Goal: Information Seeking & Learning: Learn about a topic

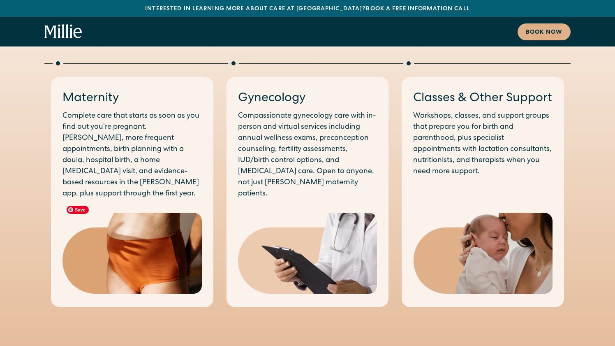
scroll to position [454, 0]
click at [343, 115] on p "Compassionate gynecology care with in-person and virtual services including ann…" at bounding box center [307, 154] width 139 height 89
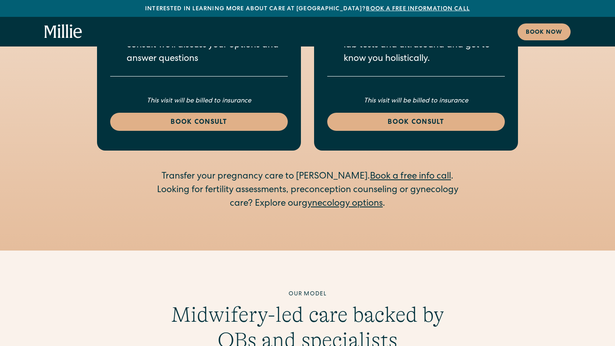
scroll to position [1335, 0]
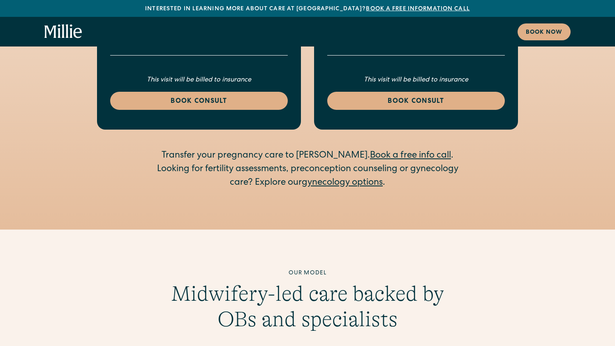
click at [339, 178] on link "gynecology options" at bounding box center [342, 182] width 81 height 9
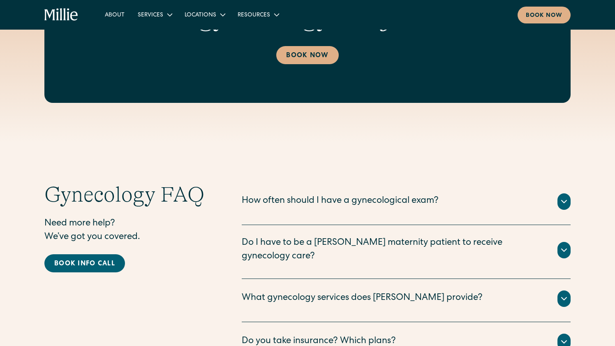
scroll to position [1432, 0]
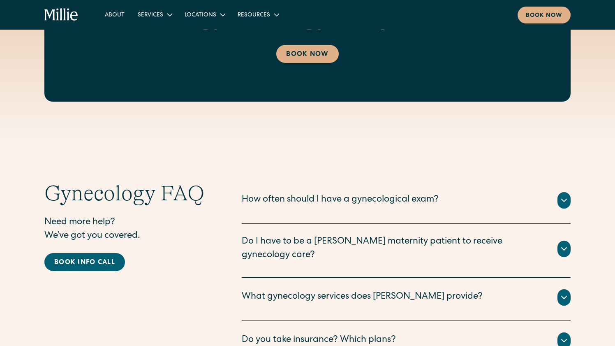
click at [285, 199] on div "How often should I have a gynecological exam?" at bounding box center [340, 200] width 197 height 14
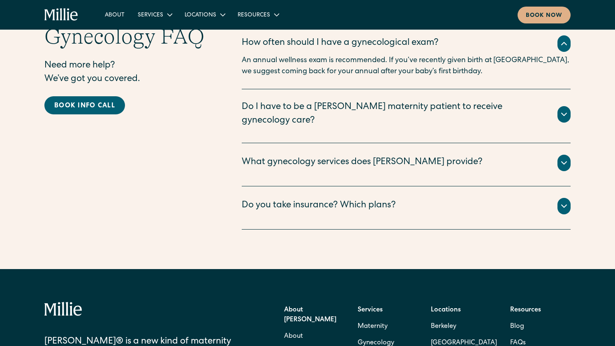
scroll to position [1592, 0]
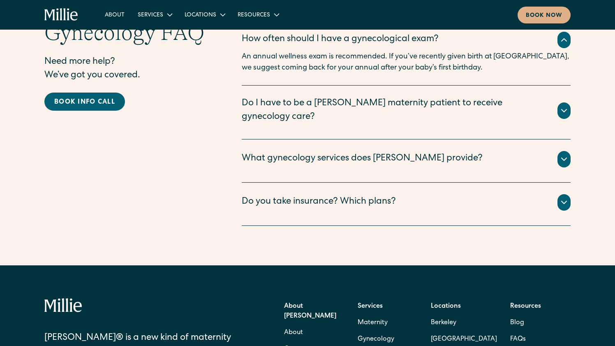
click at [275, 152] on div "What gynecology services does Millie provide?" at bounding box center [362, 159] width 241 height 14
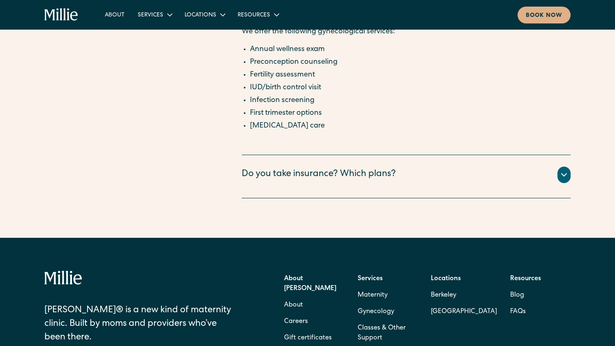
scroll to position [1833, 0]
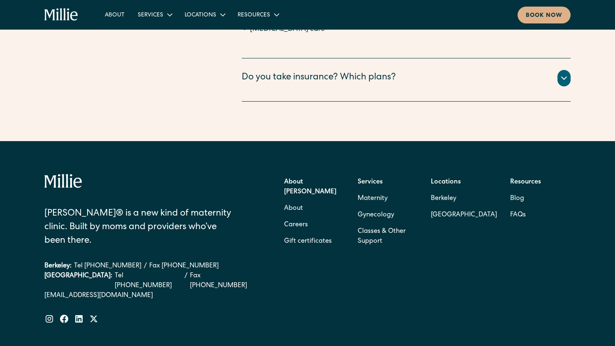
click at [306, 71] on div "Do you take insurance? Which plans?" at bounding box center [319, 78] width 154 height 14
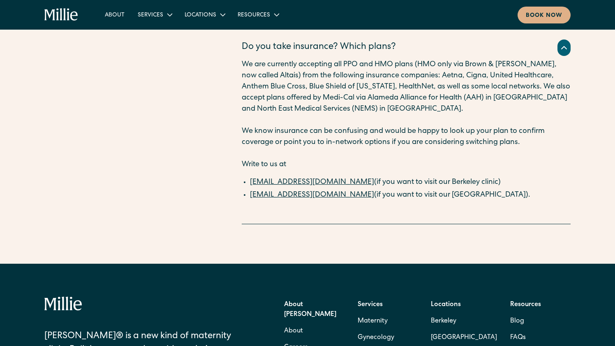
scroll to position [1874, 0]
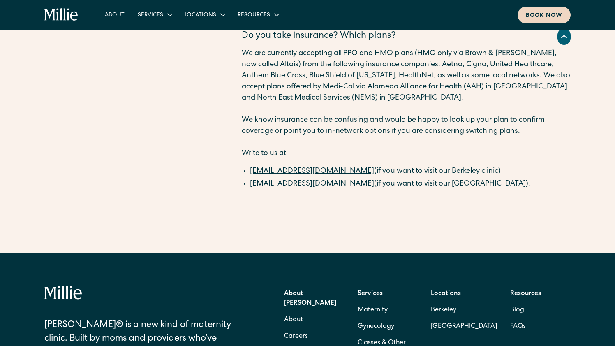
click at [539, 14] on div "Book now" at bounding box center [544, 16] width 37 height 9
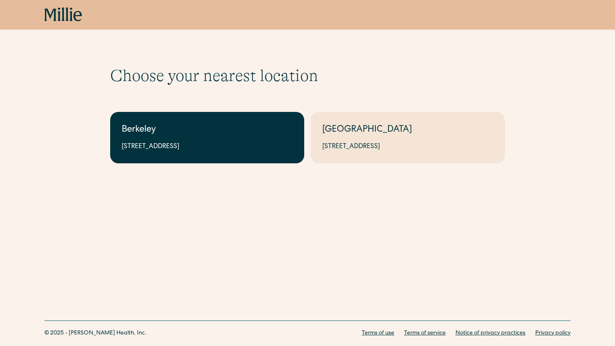
click at [232, 152] on link "Berkeley 2999 Regent St, Suite 524, Berkeley, CA 94705" at bounding box center [207, 137] width 194 height 51
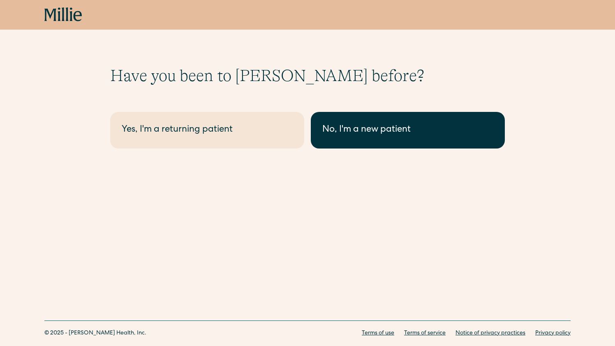
click at [364, 136] on div "No, I'm a new patient" at bounding box center [407, 130] width 171 height 14
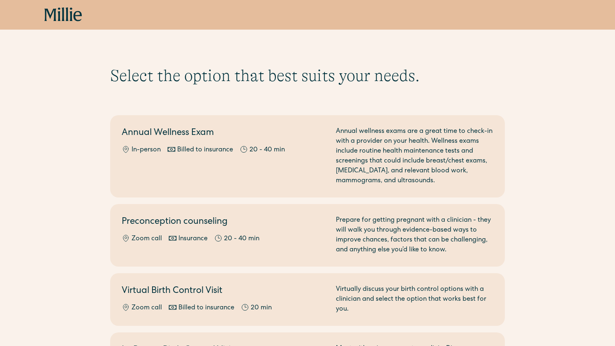
click at [61, 19] on icon at bounding box center [63, 14] width 38 height 15
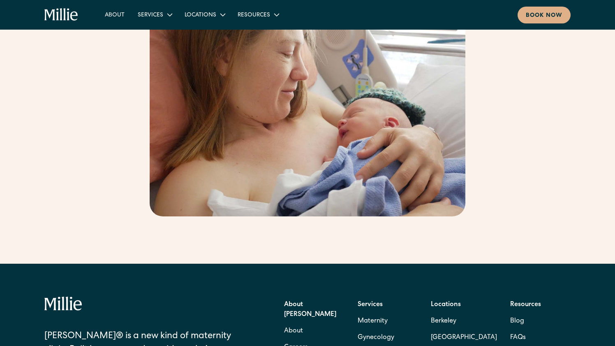
scroll to position [1314, 0]
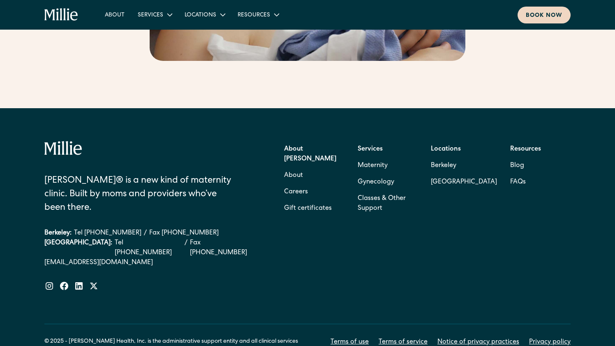
click at [550, 17] on div "Book now" at bounding box center [544, 16] width 37 height 9
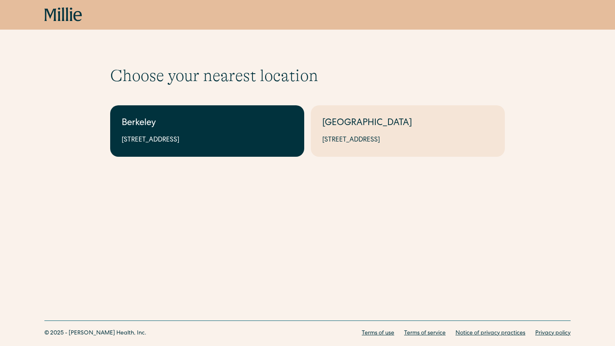
click at [184, 125] on div "Berkeley" at bounding box center [207, 124] width 171 height 14
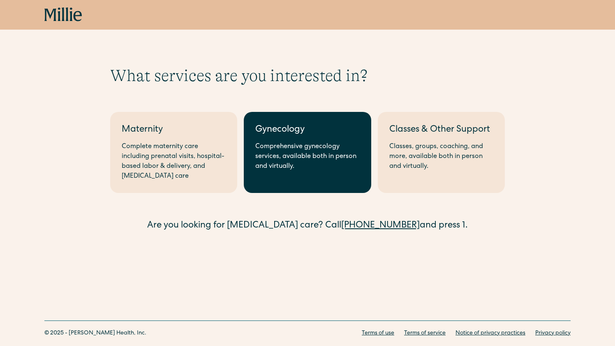
click at [313, 135] on div "Gynecology" at bounding box center [307, 130] width 104 height 14
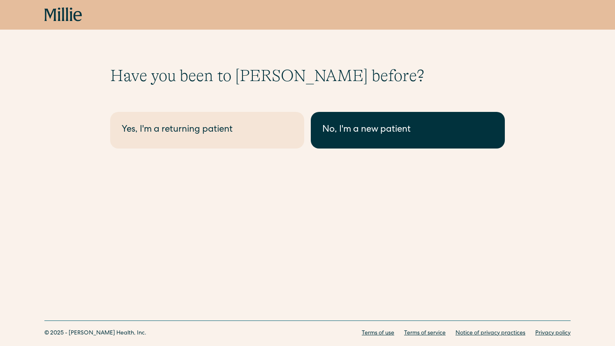
click at [367, 125] on div "No, I'm a new patient" at bounding box center [407, 130] width 171 height 14
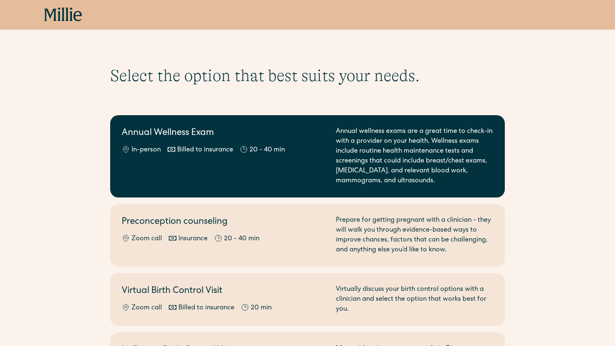
click at [360, 144] on div "Annual wellness exams are a great time to check-in with a provider on your heal…" at bounding box center [414, 156] width 157 height 59
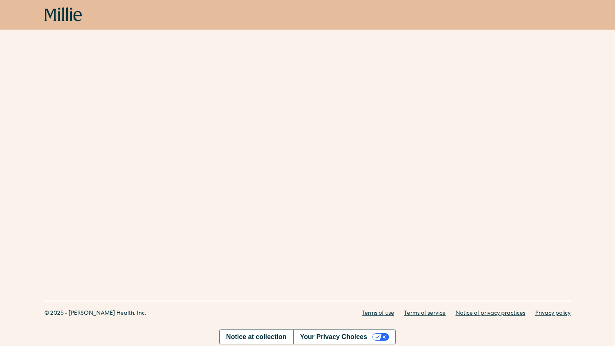
scroll to position [151, 0]
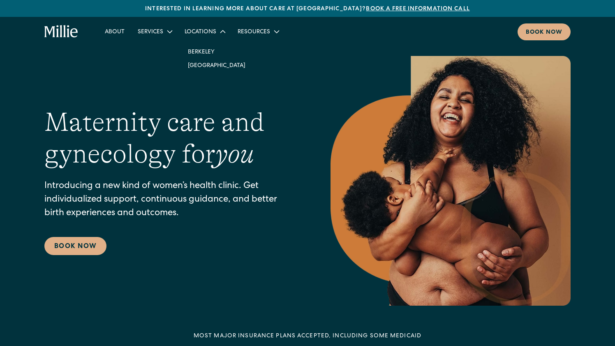
click at [196, 38] on div "Locations" at bounding box center [204, 32] width 53 height 14
click at [200, 51] on link "Berkeley" at bounding box center [216, 52] width 71 height 14
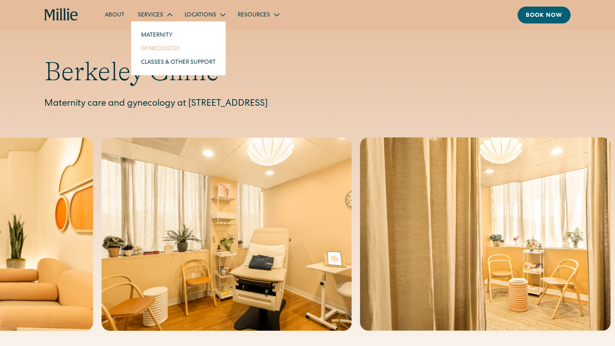
click at [161, 50] on link "Gynecology" at bounding box center [178, 49] width 88 height 14
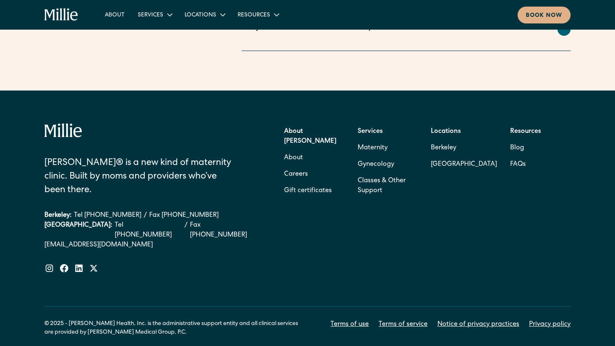
scroll to position [1754, 0]
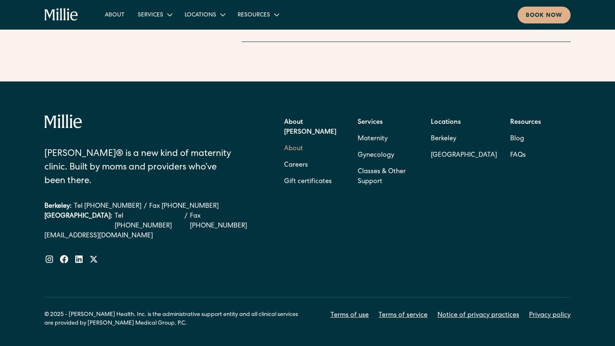
click at [292, 141] on link "About" at bounding box center [293, 149] width 19 height 16
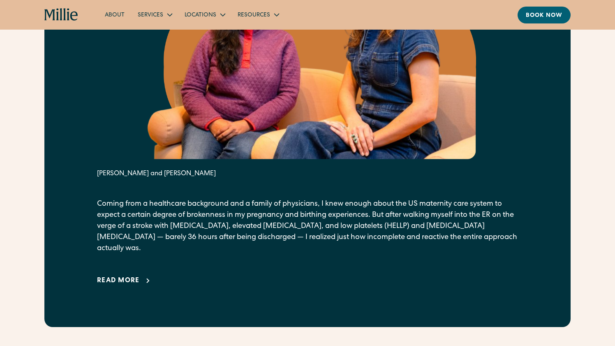
scroll to position [518, 0]
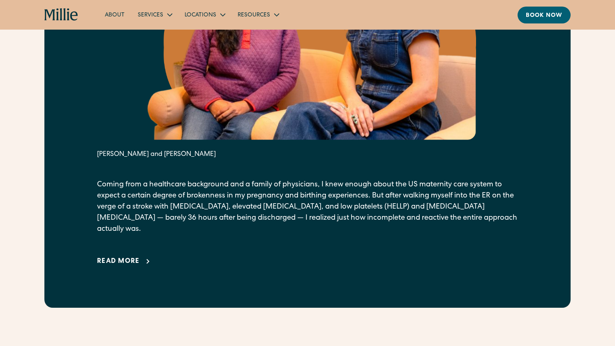
click at [115, 256] on div "Read more" at bounding box center [118, 261] width 43 height 10
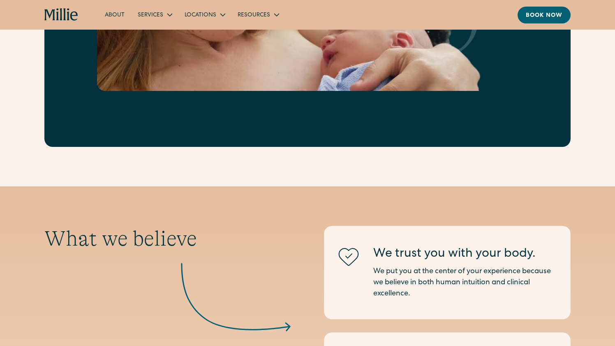
scroll to position [1378, 0]
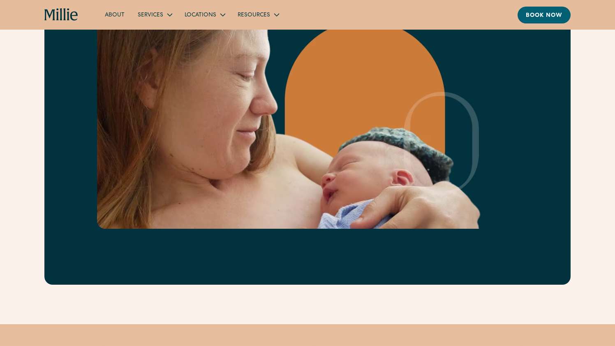
click at [112, 15] on link "About" at bounding box center [114, 15] width 33 height 14
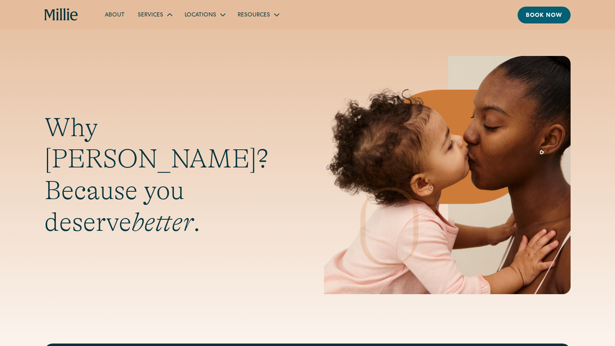
click at [151, 14] on div "Services" at bounding box center [150, 15] width 25 height 9
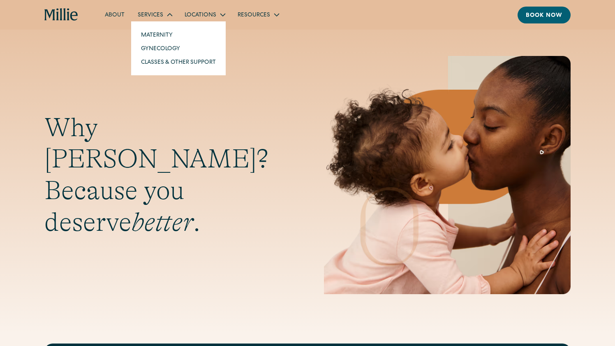
click at [151, 14] on div "Services" at bounding box center [150, 15] width 25 height 9
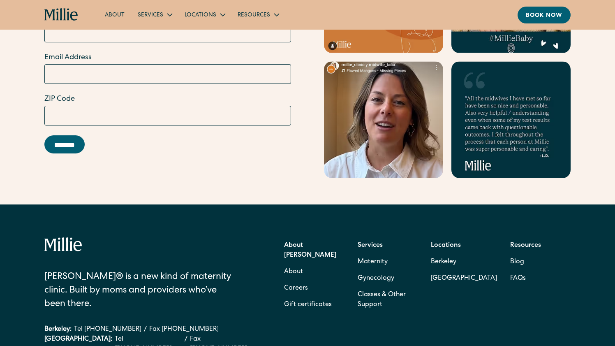
scroll to position [2647, 0]
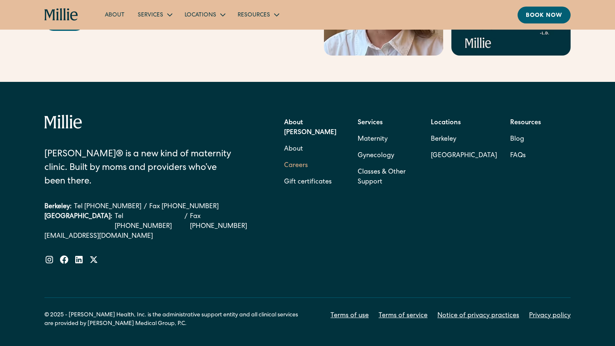
click at [296, 157] on link "Careers" at bounding box center [296, 165] width 24 height 16
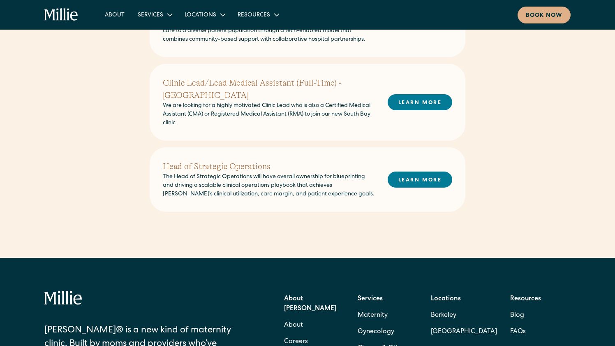
scroll to position [371, 0]
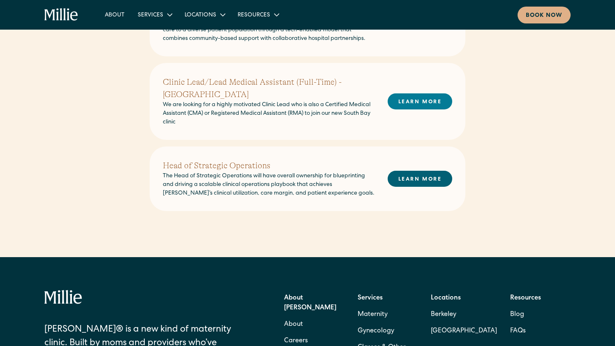
click at [405, 171] on link "LEARN MORE" at bounding box center [419, 179] width 65 height 16
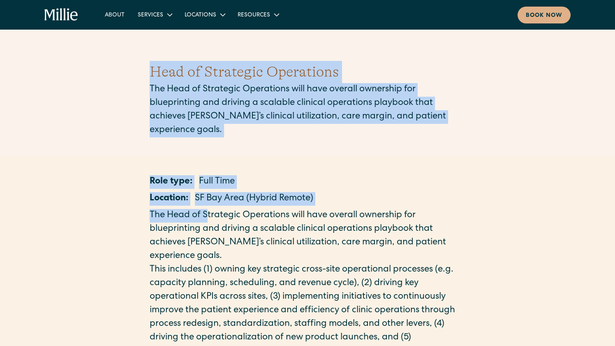
drag, startPoint x: 148, startPoint y: 66, endPoint x: 208, endPoint y: 214, distance: 159.9
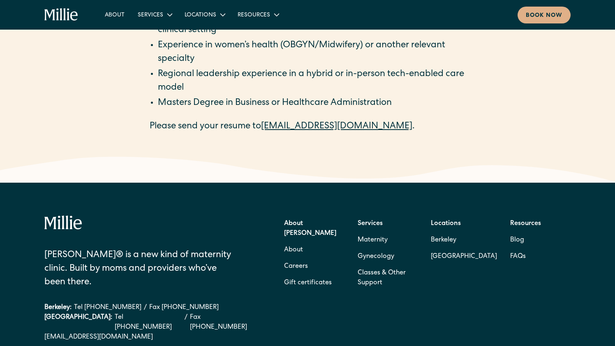
scroll to position [1531, 0]
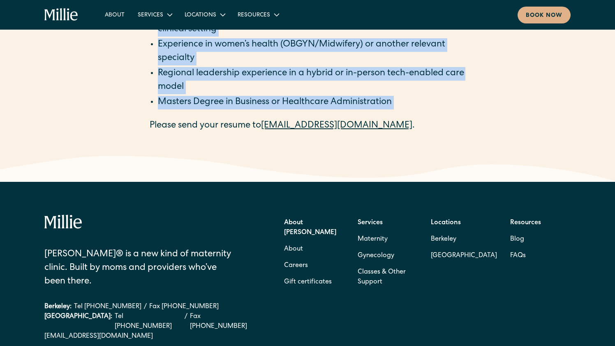
copy main "Lore ip Dolorsita Consectetu Adi Elit se Doeiusmod Temporinci utla etdo magnaal…"
